Goal: Obtain resource: Download file/media

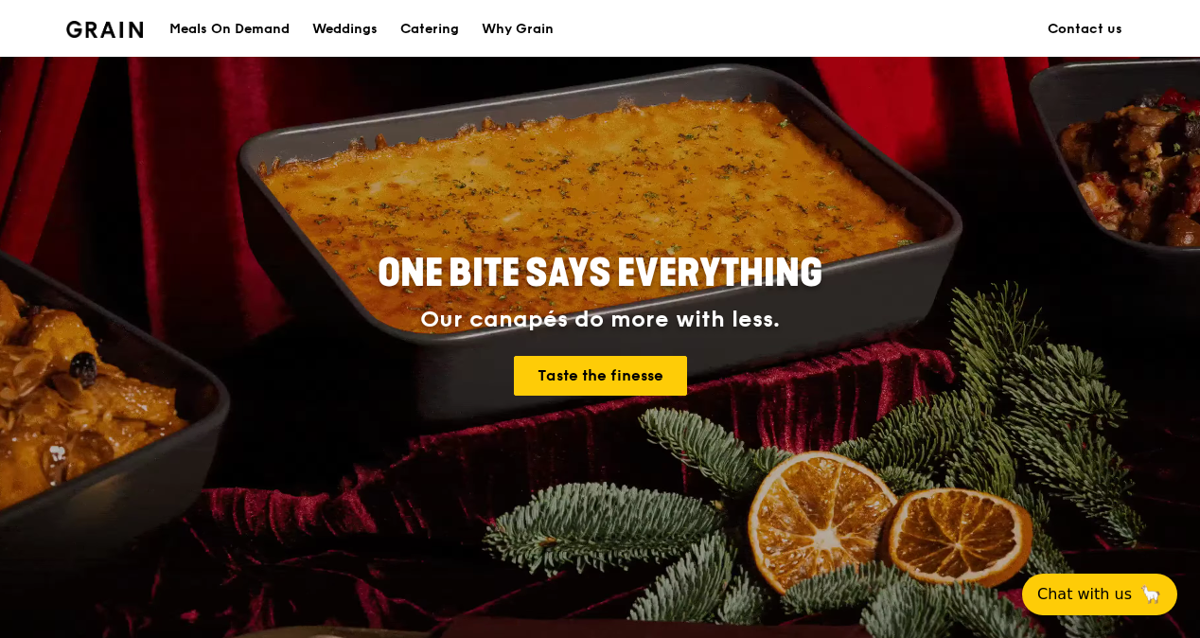
scroll to position [91, 0]
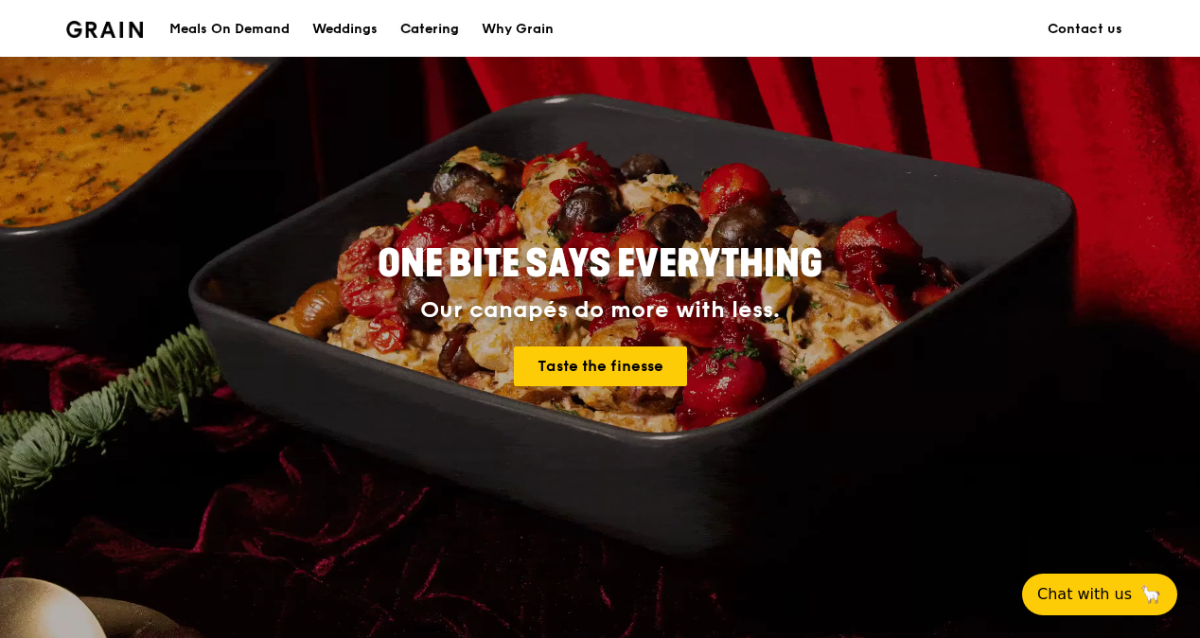
click at [435, 20] on div "Catering" at bounding box center [429, 29] width 59 height 57
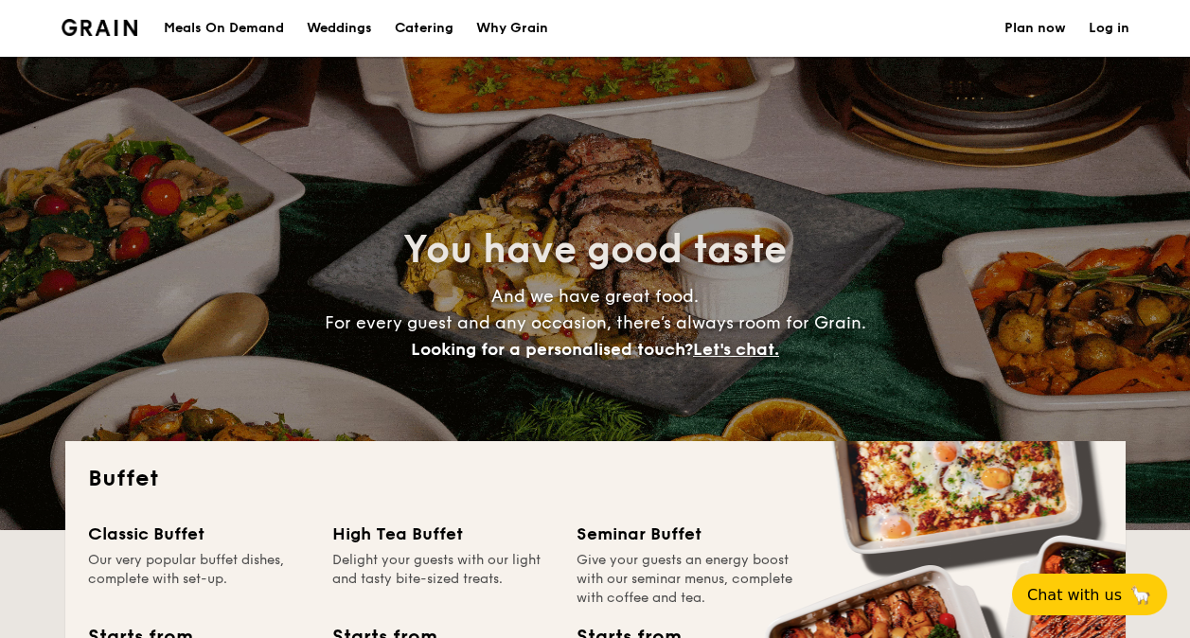
select select
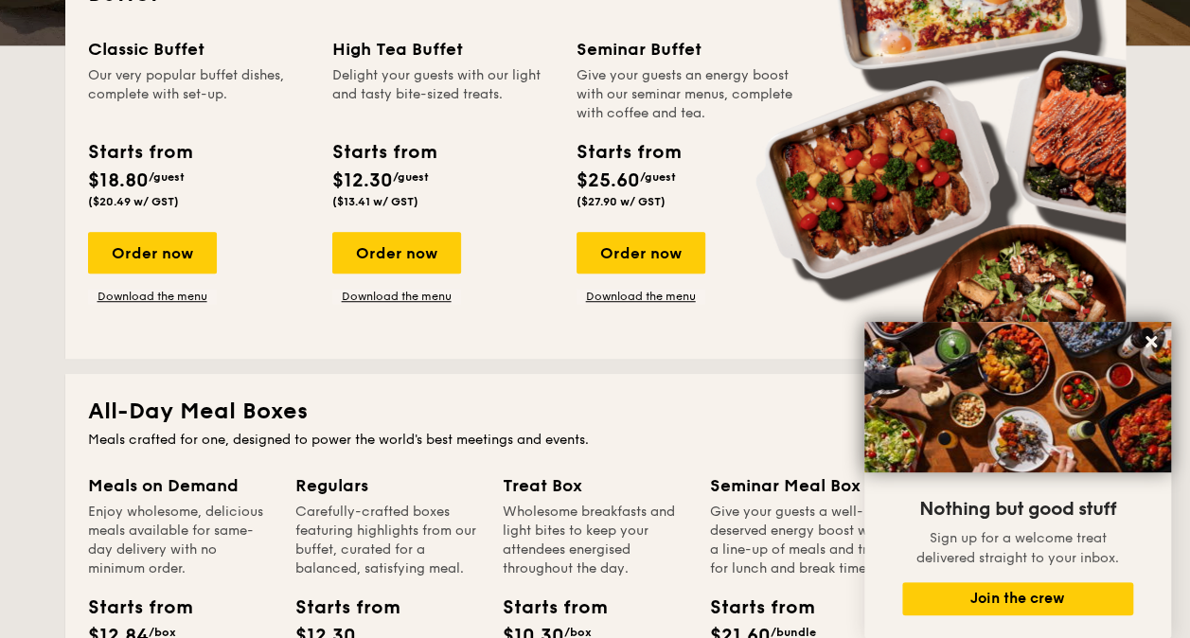
scroll to position [489, 0]
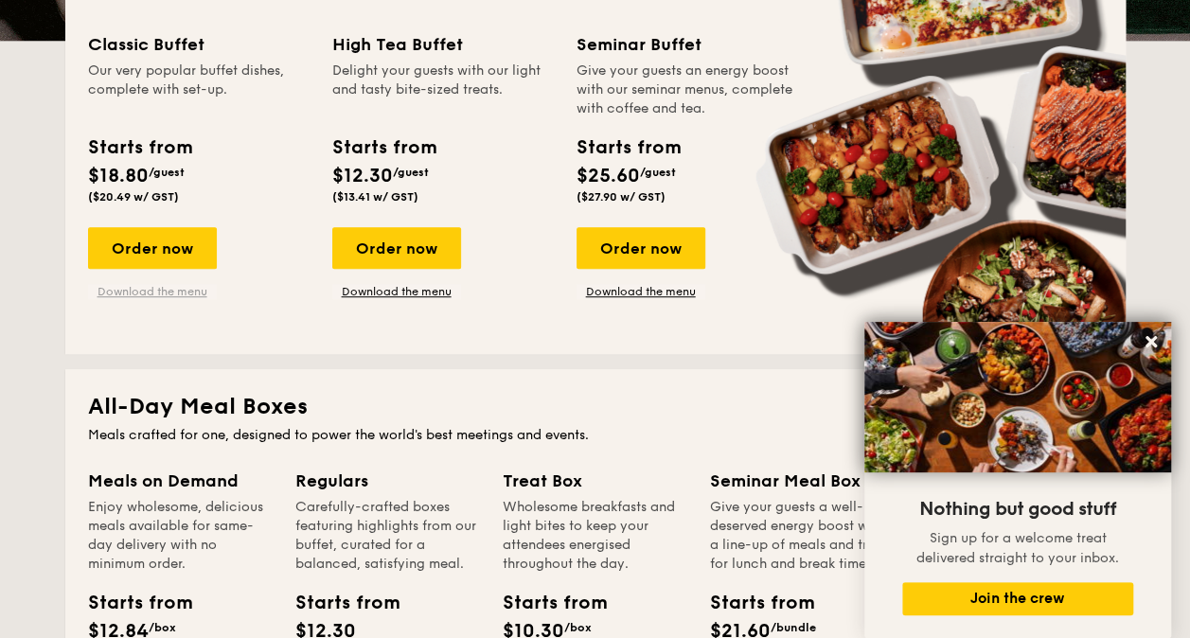
click at [131, 293] on link "Download the menu" at bounding box center [152, 291] width 129 height 15
